Goal: Task Accomplishment & Management: Use online tool/utility

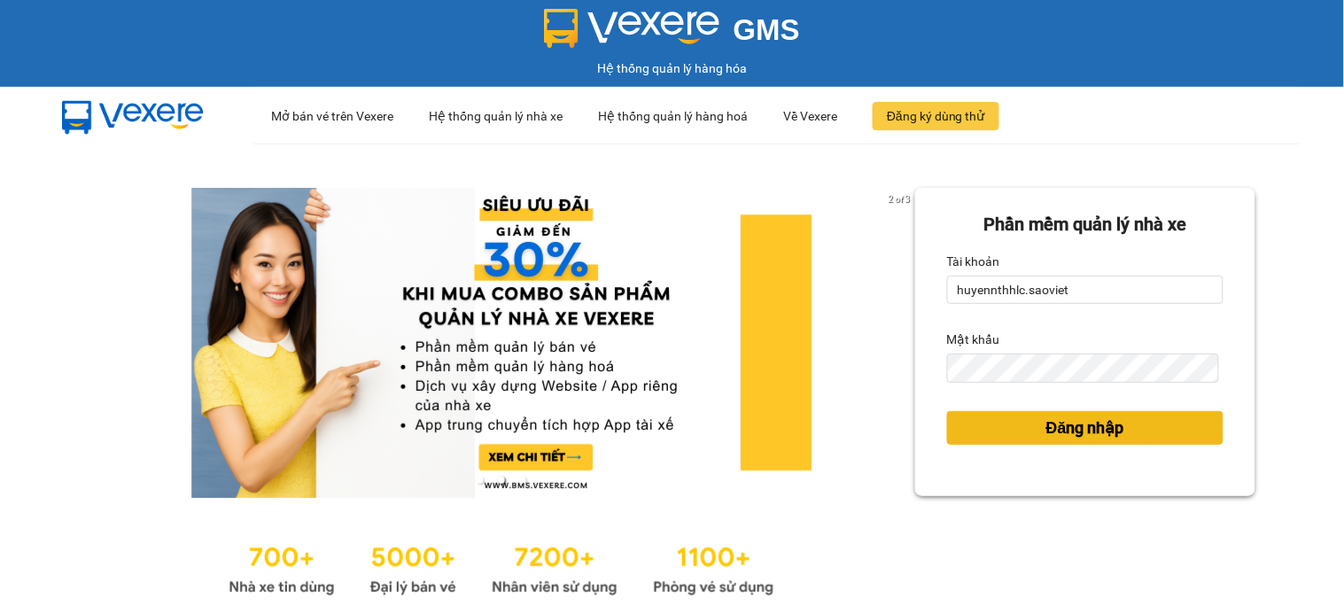
click at [995, 428] on button "Đăng nhập" at bounding box center [1085, 428] width 276 height 34
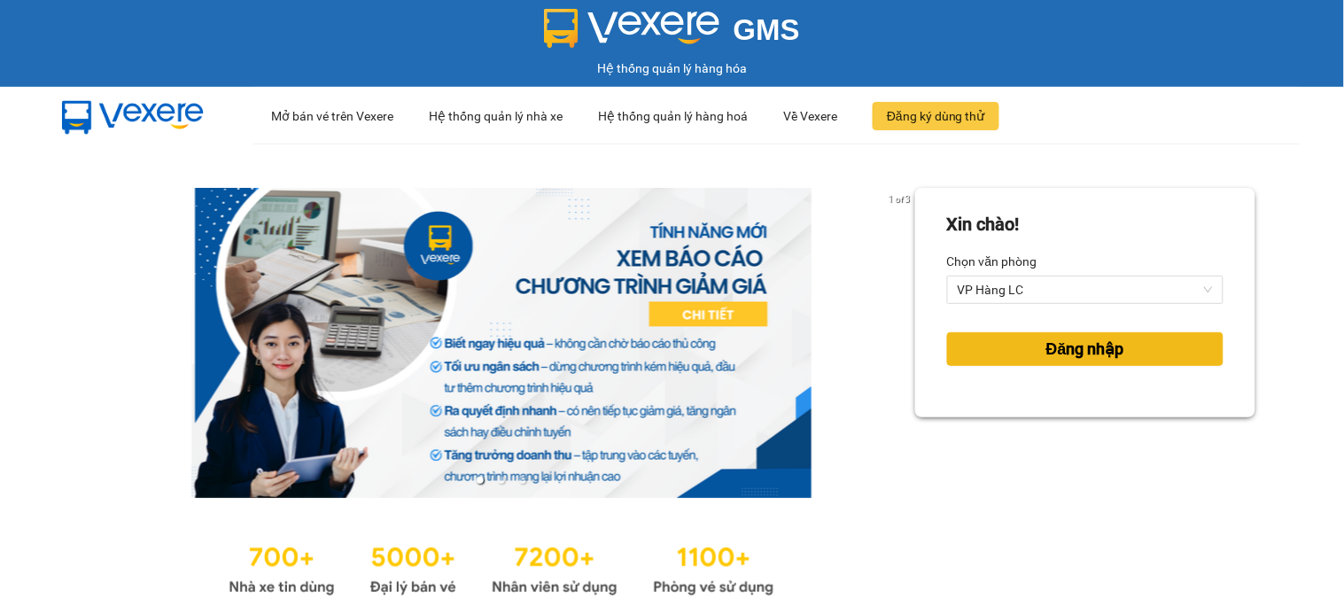
click at [1092, 359] on span "Đăng nhập" at bounding box center [1085, 349] width 78 height 25
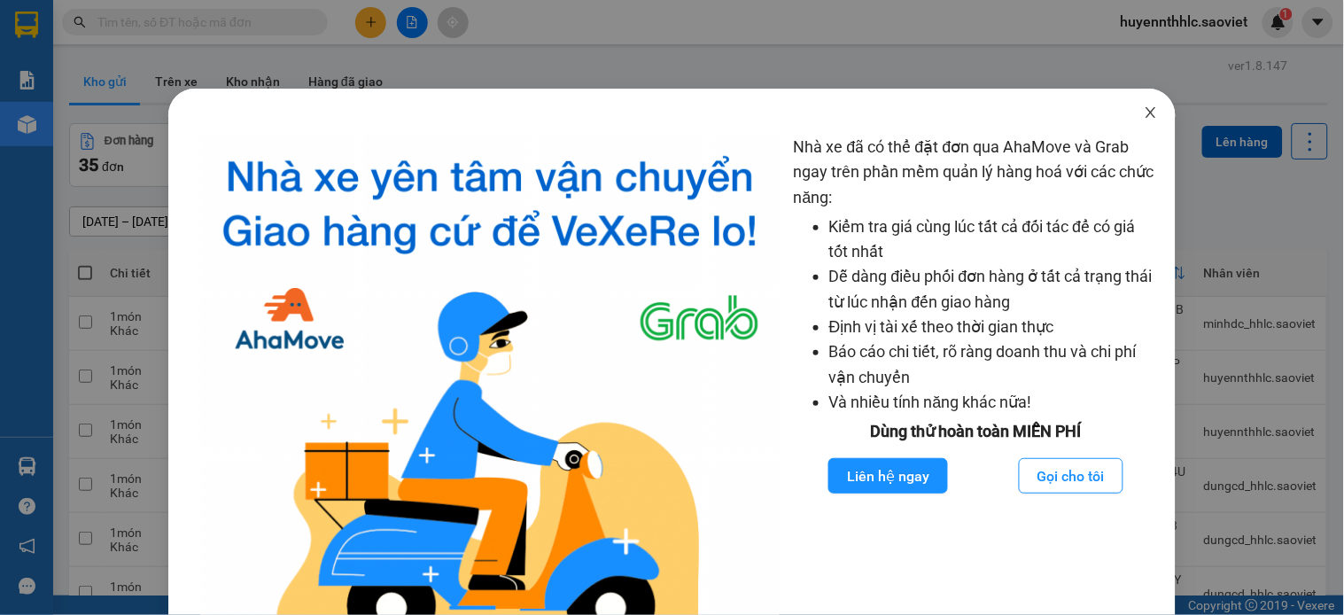
click at [1126, 118] on span "Close" at bounding box center [1151, 114] width 50 height 50
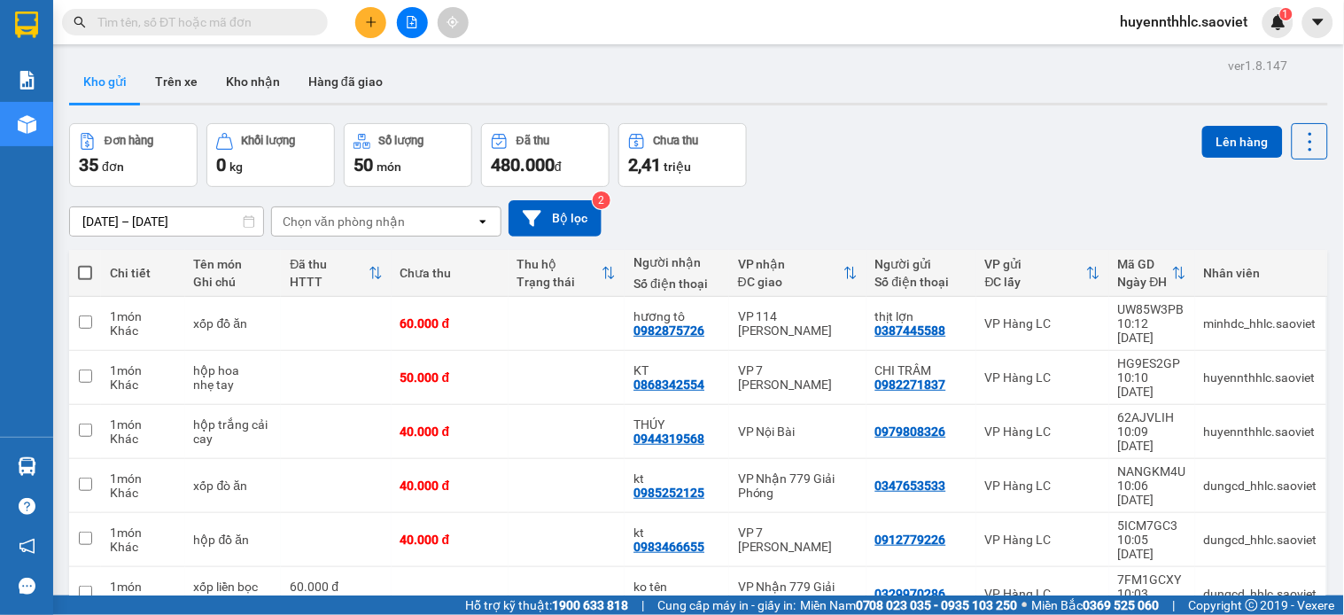
click at [170, 22] on input "text" at bounding box center [201, 21] width 209 height 19
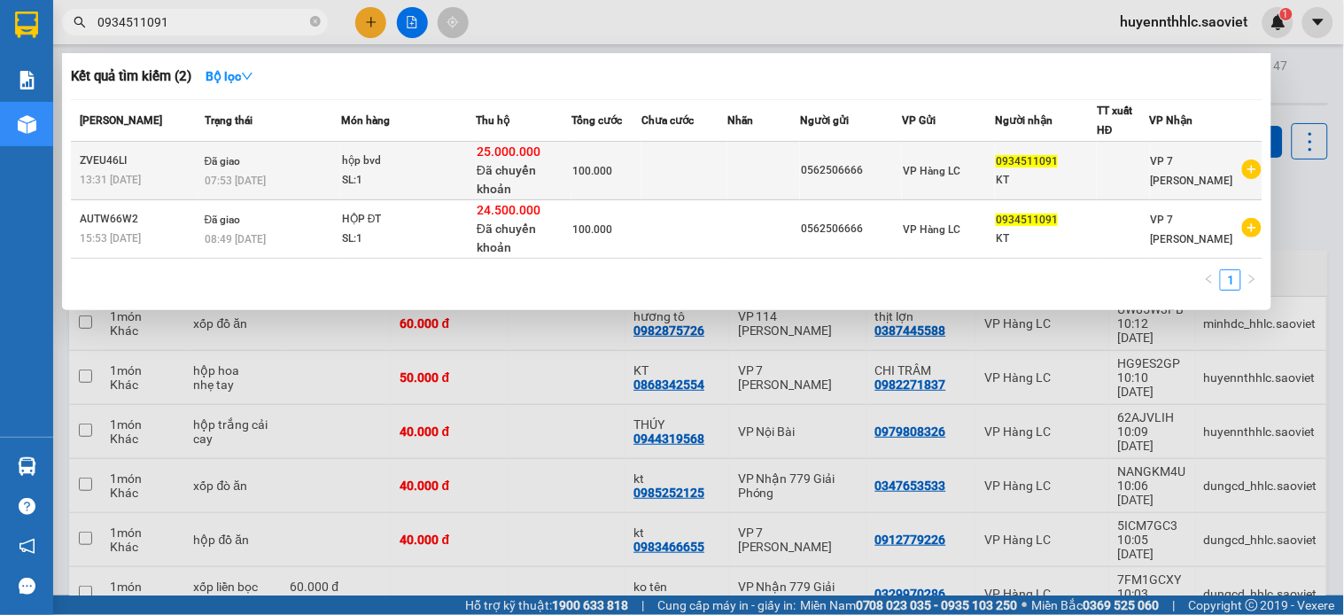
type input "0934511091"
click at [453, 168] on div "hộp bvd" at bounding box center [408, 160] width 133 height 19
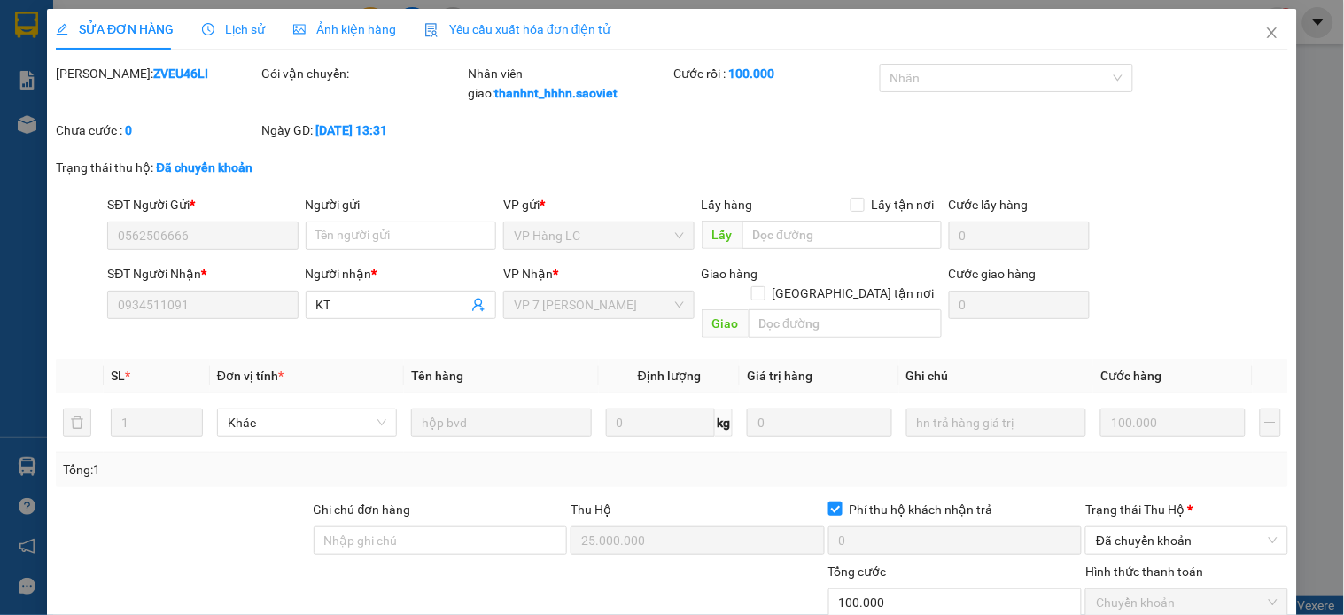
type input "0562506666"
type input "0934511091"
type input "KT"
type input "25.000.000"
type input "0"
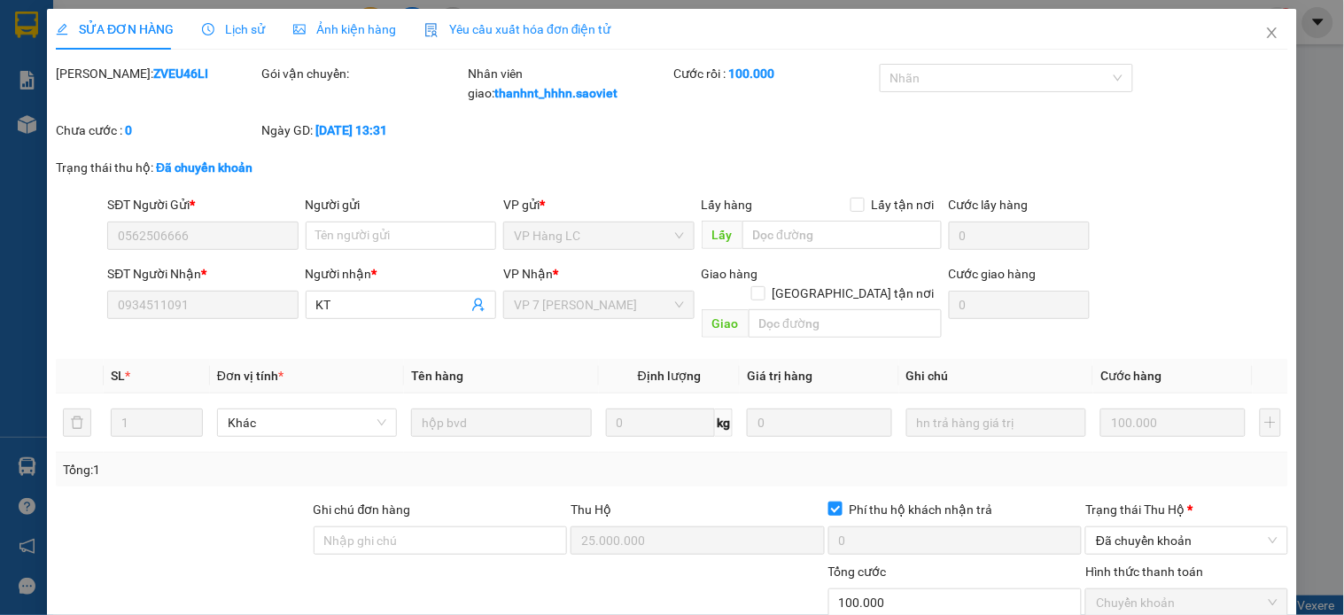
type input "100.000"
click at [1265, 39] on icon "close" at bounding box center [1272, 33] width 14 height 14
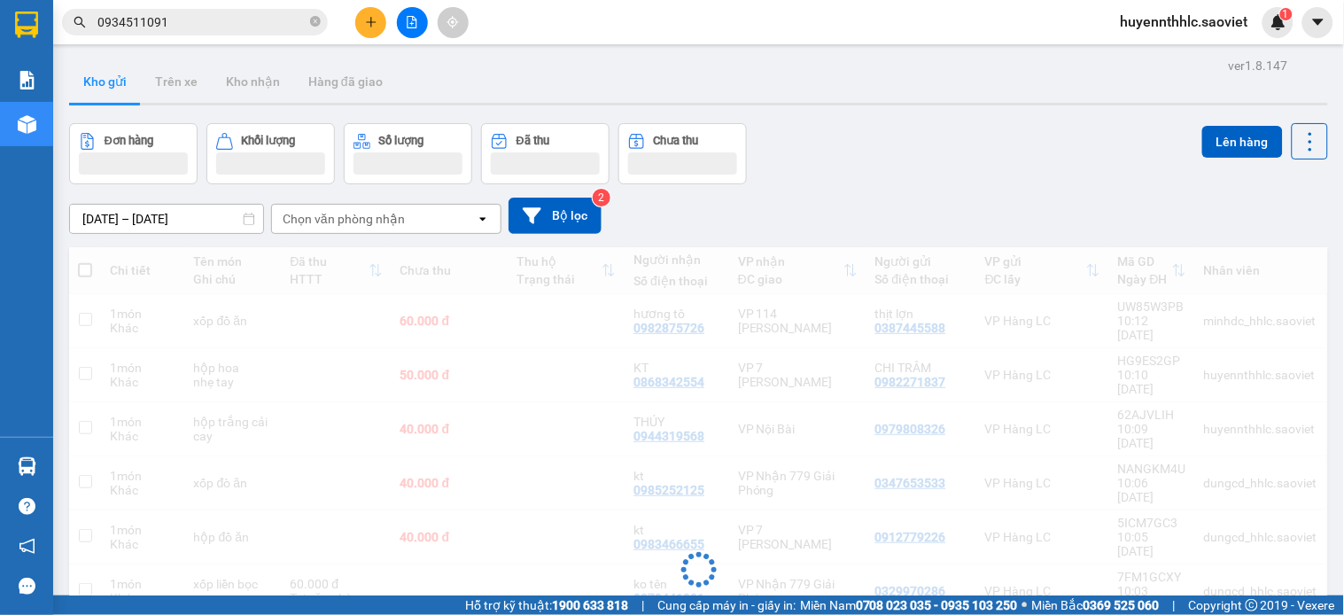
click at [1245, 30] on span "huyennthhlc.saoviet" at bounding box center [1184, 22] width 156 height 22
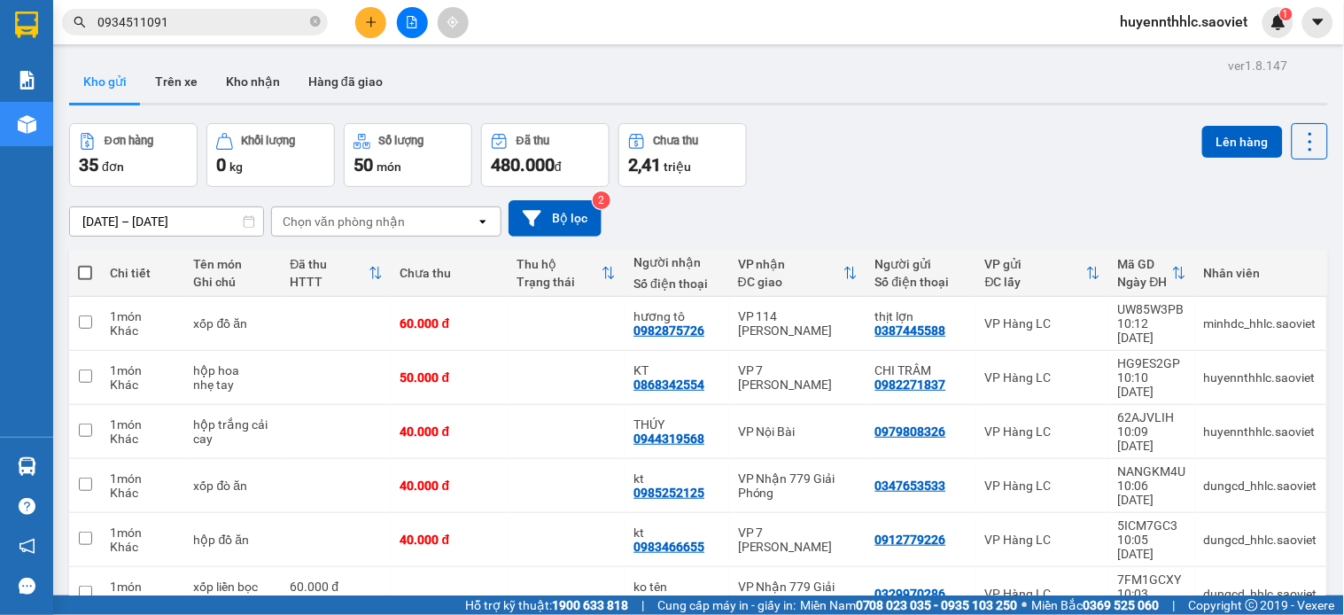
click at [1293, 103] on div at bounding box center [698, 104] width 1259 height 3
